Goal: Task Accomplishment & Management: Use online tool/utility

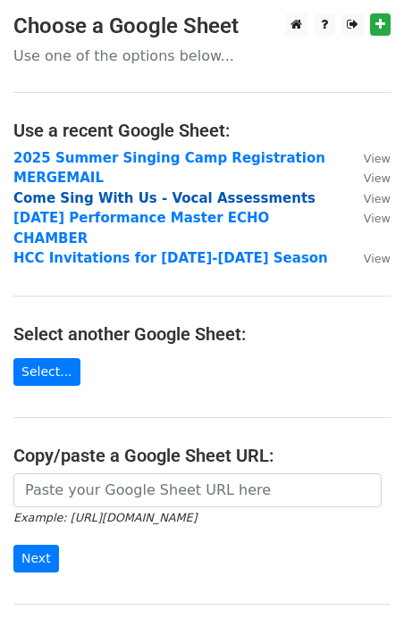
click at [90, 196] on strong "Come Sing With Us - Vocal Assessments" at bounding box center [164, 198] width 302 height 16
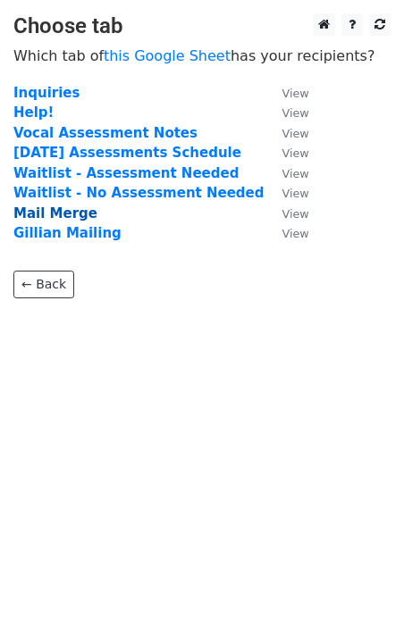
click at [67, 213] on strong "Mail Merge" at bounding box center [55, 213] width 84 height 16
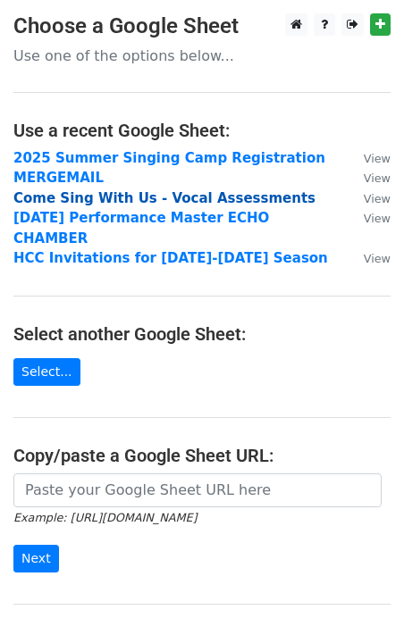
click at [97, 201] on strong "Come Sing With Us - Vocal Assessments" at bounding box center [164, 198] width 302 height 16
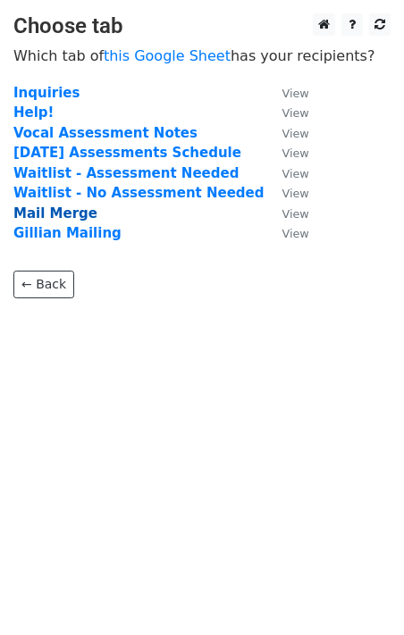
click at [68, 216] on strong "Mail Merge" at bounding box center [55, 213] width 84 height 16
